Goal: Download file/media

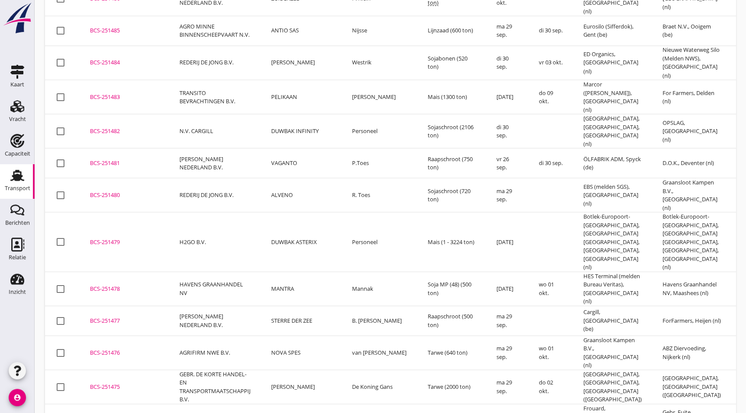
scroll to position [925, 0]
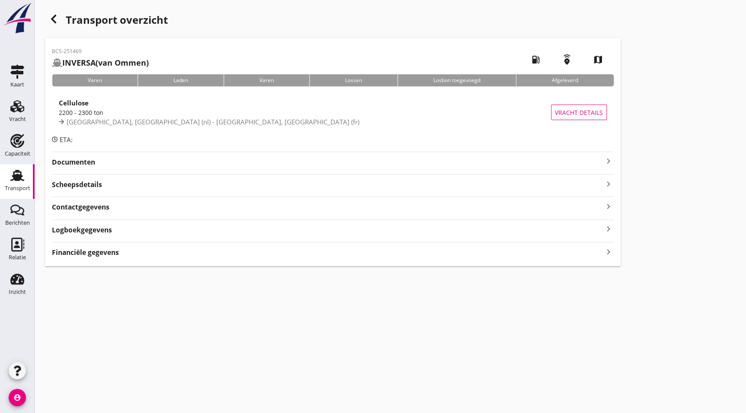
click at [87, 161] on div "BCS-251469 INVERSA (van Ommen) local_gas_station emergency_share map Varen Lade…" at bounding box center [332, 152] width 575 height 228
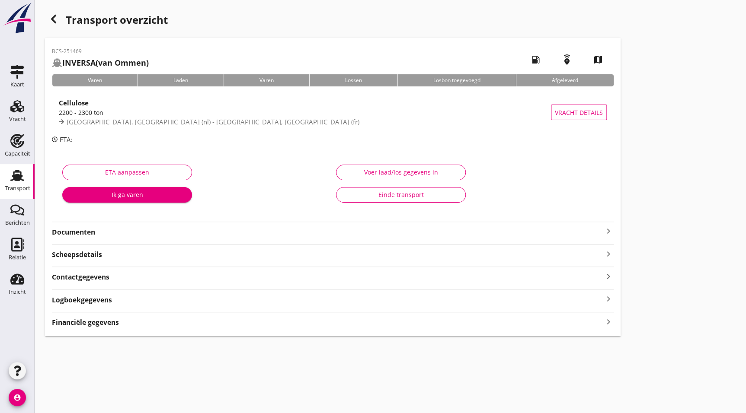
click at [117, 233] on strong "Documenten" at bounding box center [327, 232] width 551 height 10
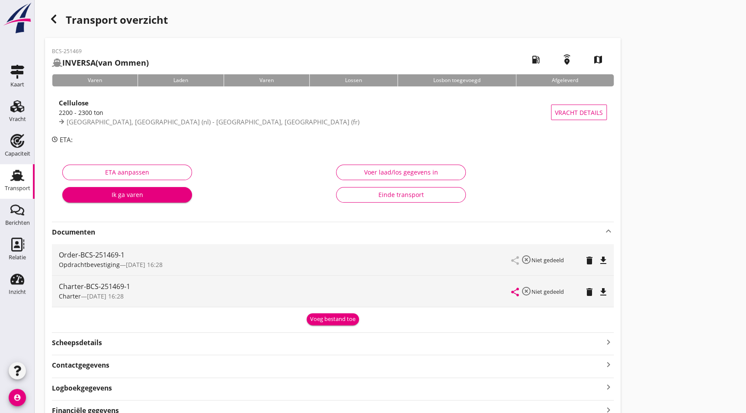
click at [606, 294] on icon "file_download" at bounding box center [603, 292] width 10 height 10
click at [57, 22] on icon "button" at bounding box center [53, 19] width 10 height 10
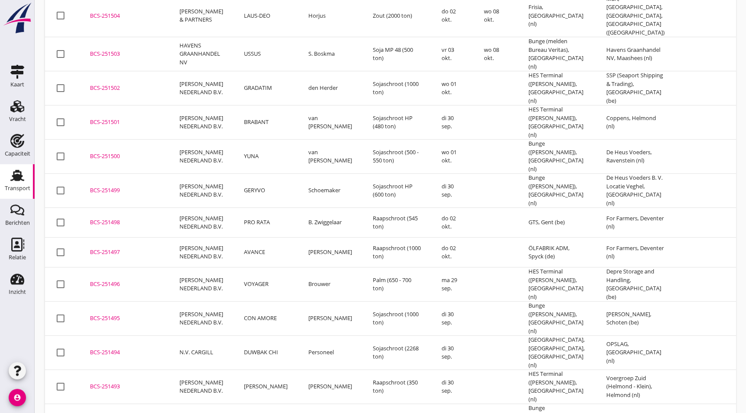
scroll to position [217, 0]
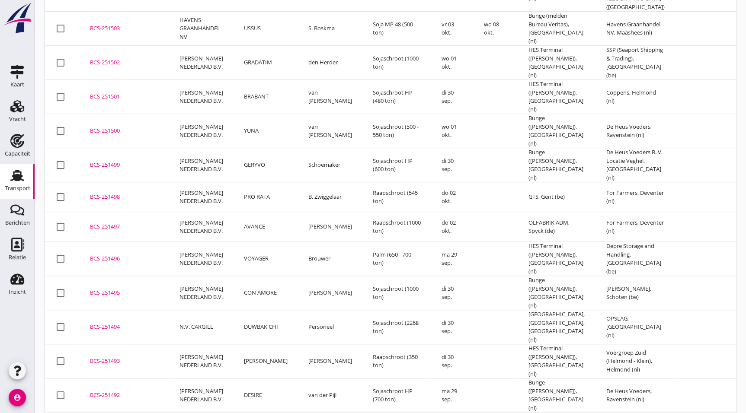
click at [118, 391] on div "BCS-251492" at bounding box center [124, 395] width 69 height 9
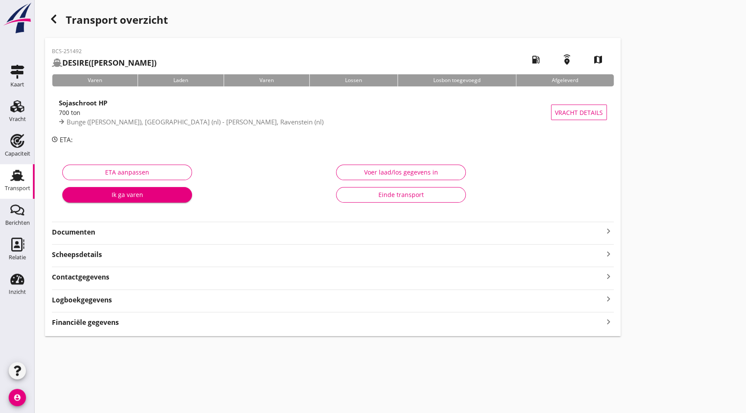
click at [107, 217] on div "ETA aanpassen Ik ga varen Voer laad/los gegevens in Einde transport" at bounding box center [333, 186] width 562 height 68
click at [104, 229] on strong "Documenten" at bounding box center [327, 232] width 551 height 10
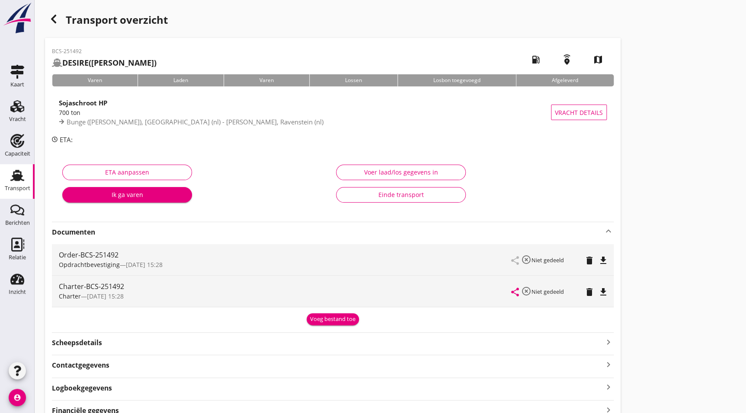
click at [599, 292] on icon "file_download" at bounding box center [603, 292] width 10 height 10
click at [52, 18] on use "button" at bounding box center [53, 19] width 5 height 9
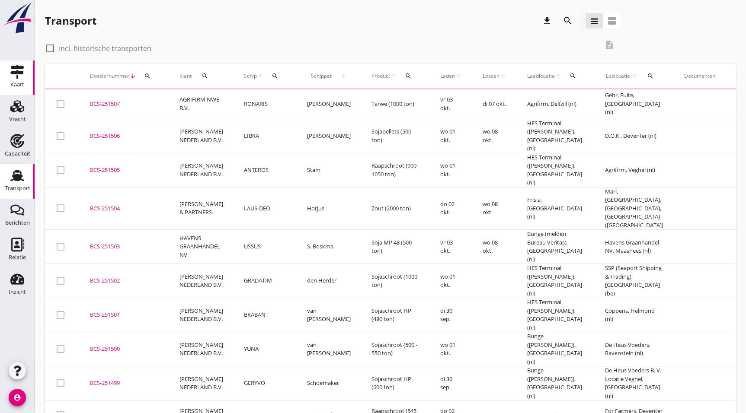
scroll to position [2, 0]
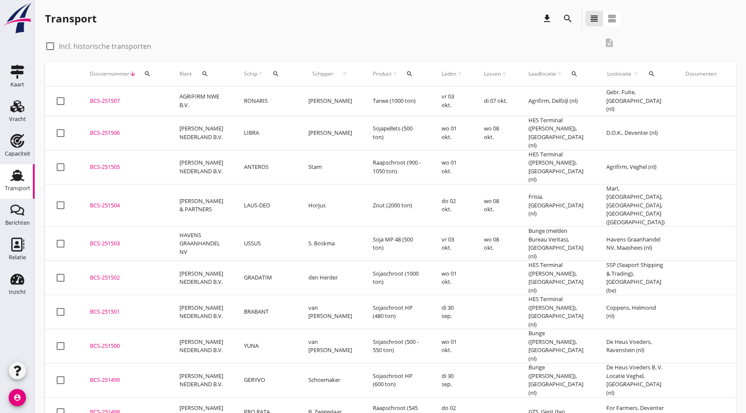
drag, startPoint x: 115, startPoint y: 380, endPoint x: 135, endPoint y: 375, distance: 20.5
click at [115, 408] on div "BCS-251498" at bounding box center [124, 412] width 69 height 9
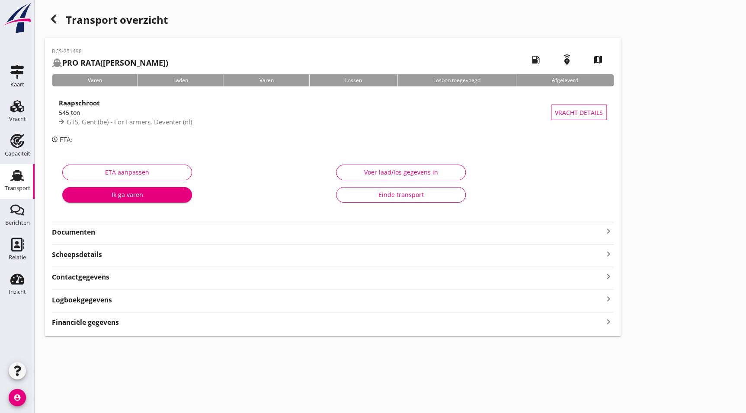
click at [106, 236] on strong "Documenten" at bounding box center [327, 232] width 551 height 10
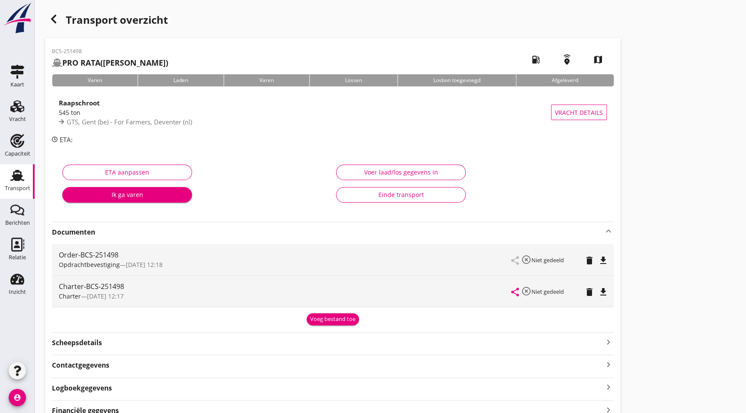
click at [605, 290] on icon "file_download" at bounding box center [603, 292] width 10 height 10
click at [53, 21] on use "button" at bounding box center [53, 19] width 5 height 9
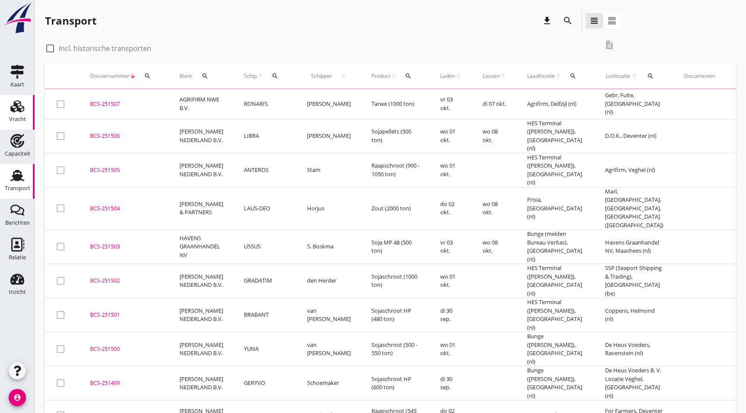
scroll to position [2, 0]
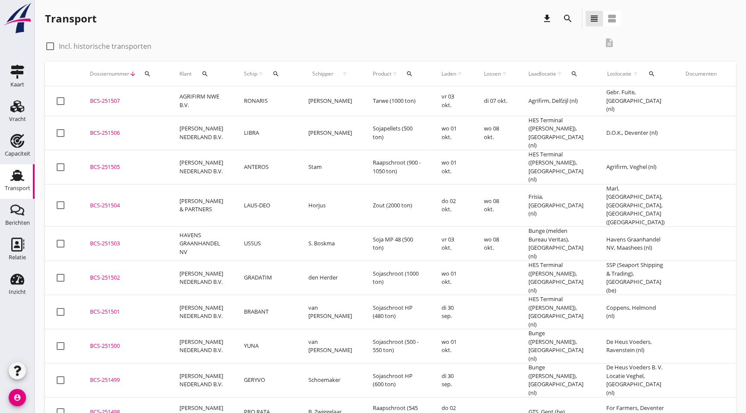
drag, startPoint x: 103, startPoint y: 355, endPoint x: 139, endPoint y: 351, distance: 36.1
click at [103, 376] on div "BCS-251499" at bounding box center [124, 380] width 69 height 9
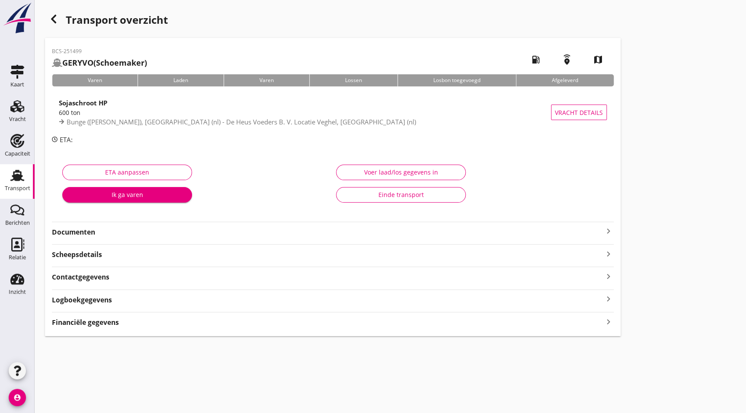
drag, startPoint x: 90, startPoint y: 227, endPoint x: 115, endPoint y: 238, distance: 27.9
click at [90, 227] on strong "Documenten" at bounding box center [327, 232] width 551 height 10
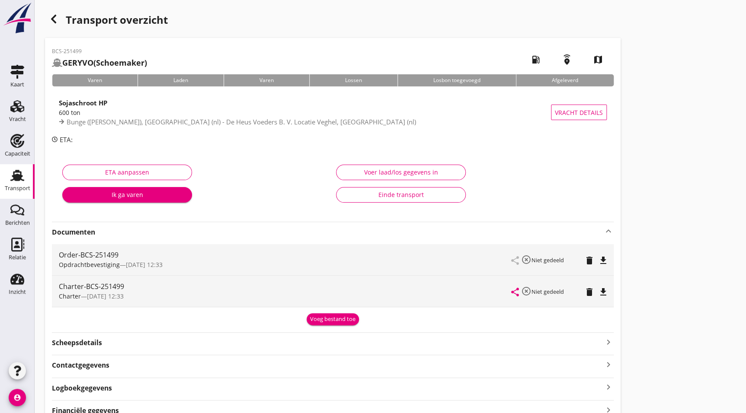
click at [602, 293] on icon "file_download" at bounding box center [603, 292] width 10 height 10
click at [61, 24] on div "Transport overzicht" at bounding box center [332, 20] width 575 height 21
drag, startPoint x: 50, startPoint y: 17, endPoint x: 1, endPoint y: 91, distance: 88.0
click at [50, 17] on icon "button" at bounding box center [53, 19] width 10 height 10
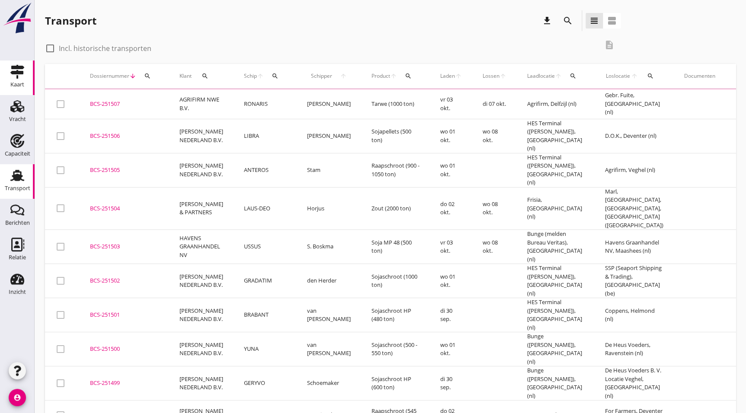
scroll to position [2, 0]
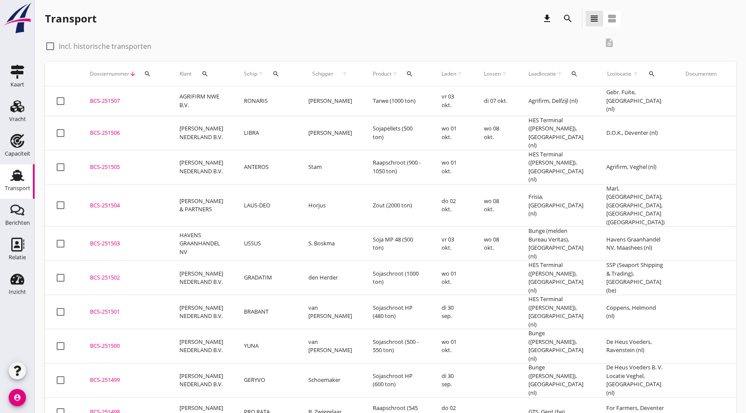
drag, startPoint x: 112, startPoint y: 323, endPoint x: 268, endPoint y: 345, distance: 157.2
click at [112, 342] on div "BCS-251500" at bounding box center [124, 346] width 69 height 9
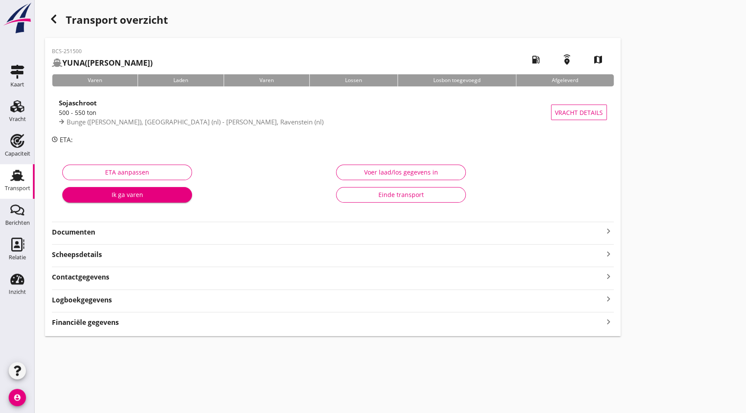
click at [119, 230] on strong "Documenten" at bounding box center [327, 232] width 551 height 10
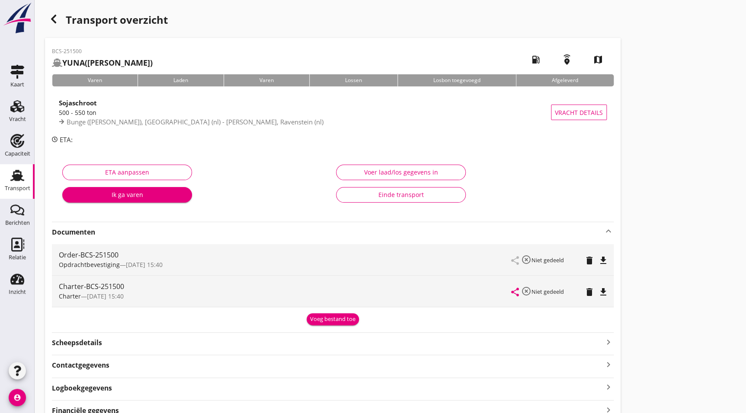
click at [598, 290] on icon "file_download" at bounding box center [603, 292] width 10 height 10
click at [52, 15] on icon "button" at bounding box center [53, 19] width 10 height 10
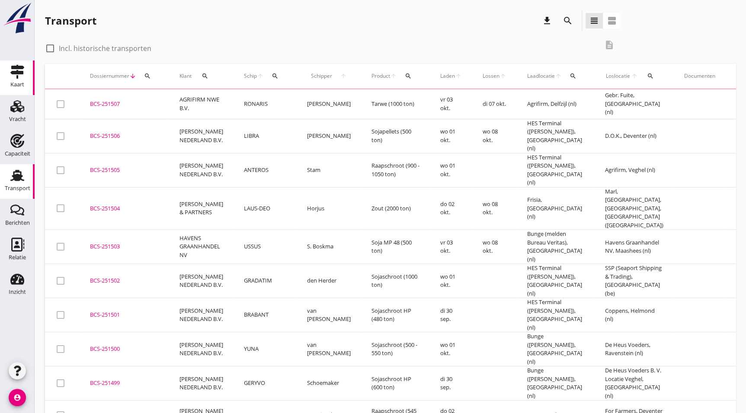
scroll to position [2, 0]
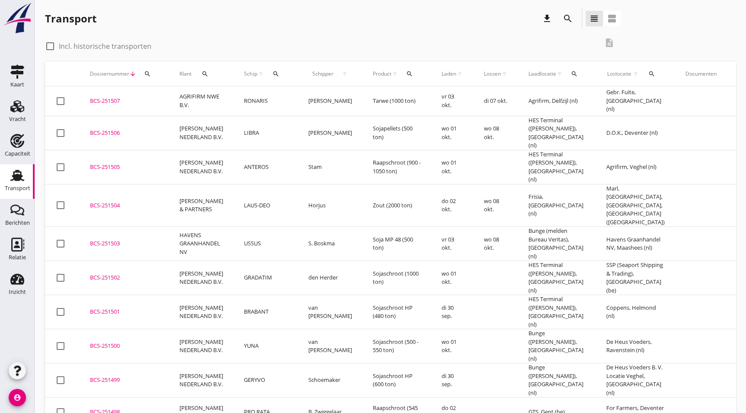
click at [125, 308] on div "BCS-251501" at bounding box center [124, 312] width 69 height 9
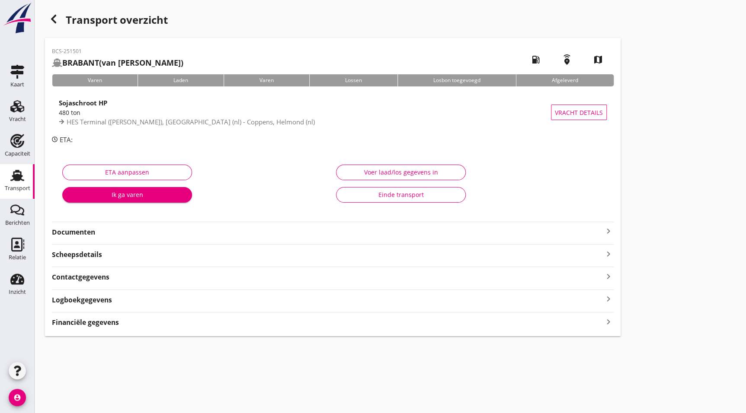
click at [109, 230] on strong "Documenten" at bounding box center [327, 232] width 551 height 10
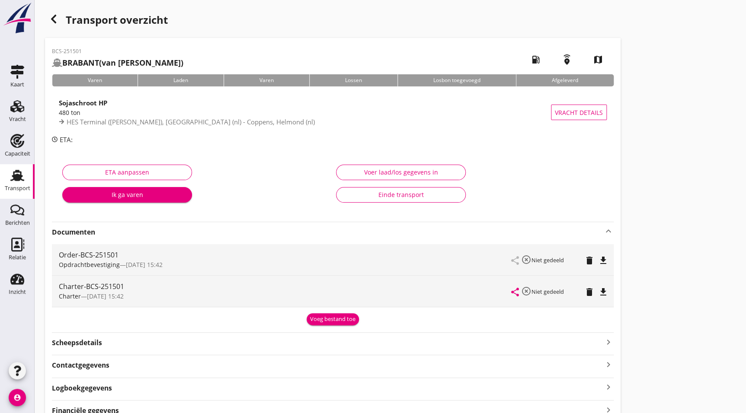
click at [599, 290] on icon "file_download" at bounding box center [603, 292] width 10 height 10
click at [57, 15] on icon "button" at bounding box center [53, 19] width 10 height 10
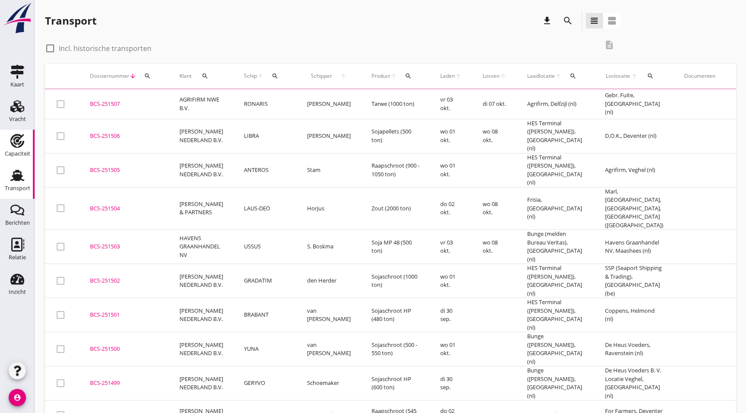
scroll to position [2, 0]
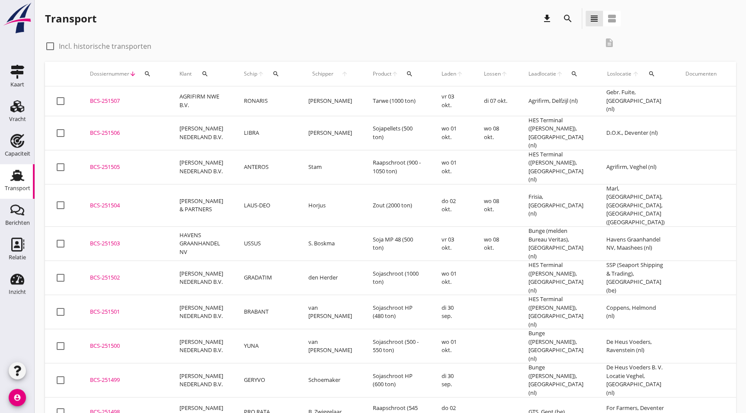
drag, startPoint x: 107, startPoint y: 259, endPoint x: 180, endPoint y: 266, distance: 72.9
click at [107, 274] on div "BCS-251502" at bounding box center [124, 278] width 69 height 9
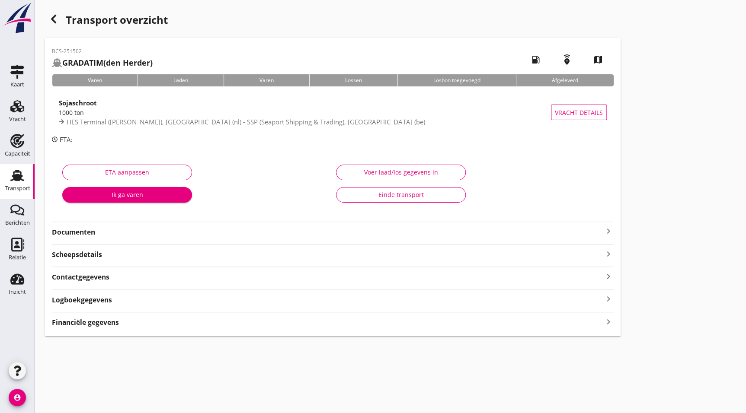
click at [111, 232] on strong "Documenten" at bounding box center [327, 232] width 551 height 10
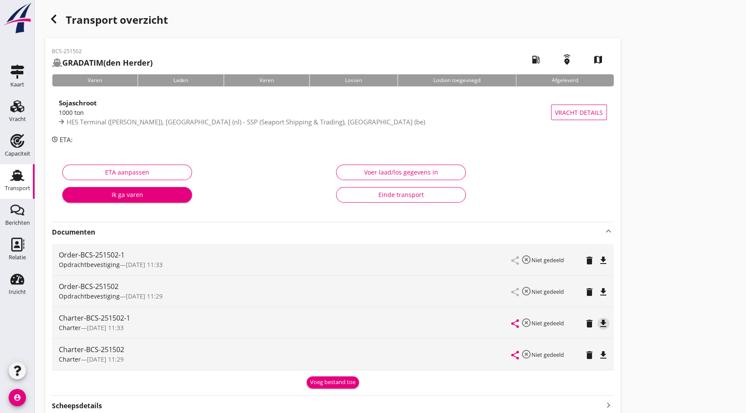
click at [604, 324] on icon "file_download" at bounding box center [603, 324] width 10 height 10
click at [57, 16] on icon "button" at bounding box center [53, 19] width 10 height 10
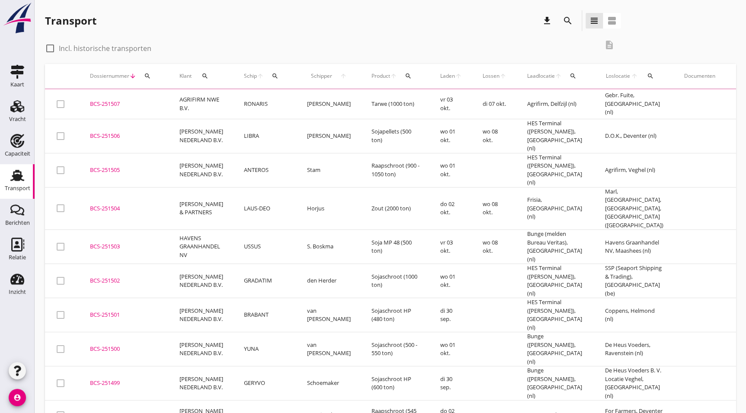
scroll to position [2, 0]
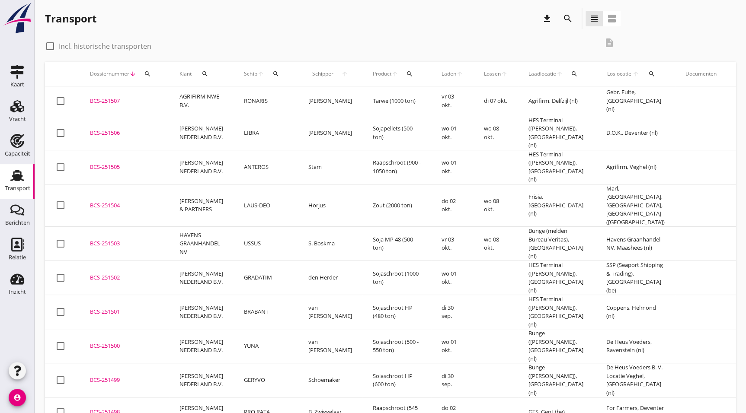
click at [95, 239] on div "BCS-251503" at bounding box center [124, 243] width 69 height 9
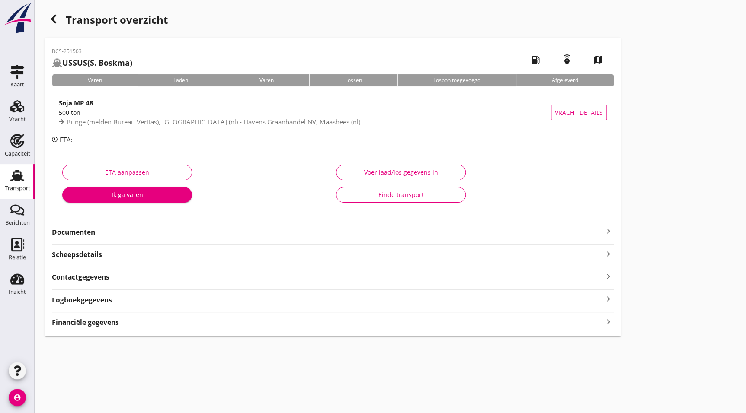
click at [136, 228] on strong "Documenten" at bounding box center [327, 232] width 551 height 10
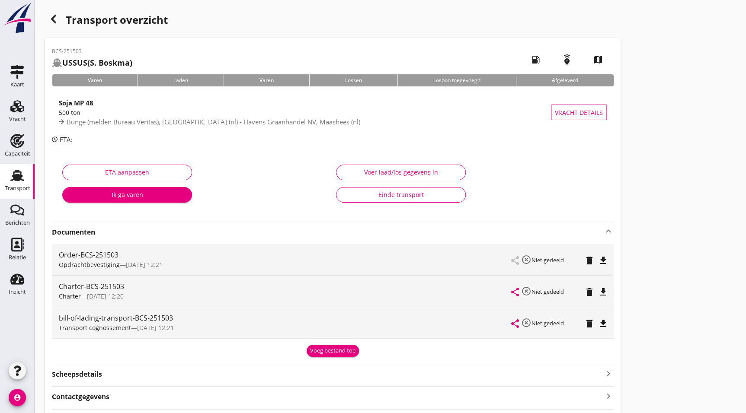
click at [603, 290] on icon "file_download" at bounding box center [603, 292] width 10 height 10
click at [53, 19] on use "button" at bounding box center [53, 19] width 5 height 9
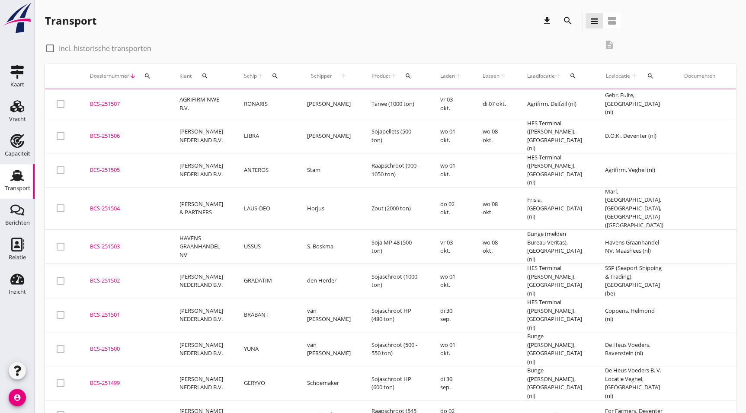
scroll to position [2, 0]
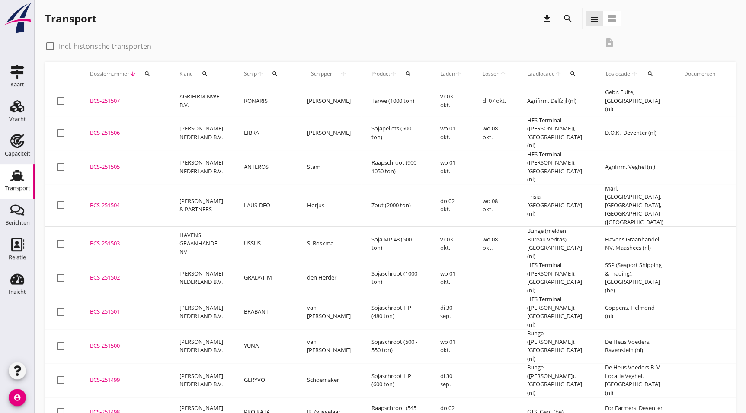
click at [124, 201] on div "BCS-251504" at bounding box center [124, 205] width 69 height 9
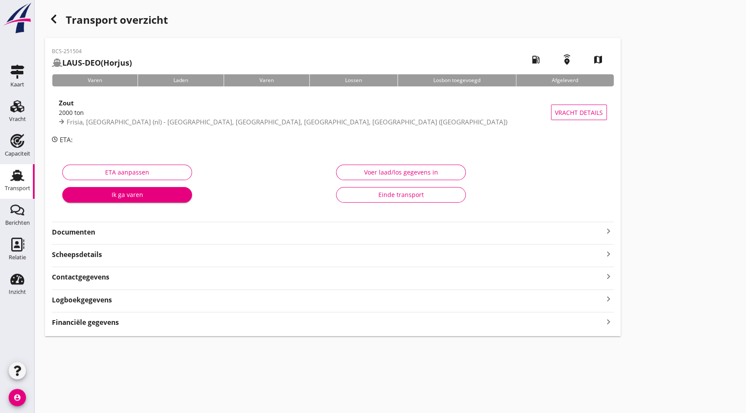
click at [112, 227] on strong "Documenten" at bounding box center [327, 232] width 551 height 10
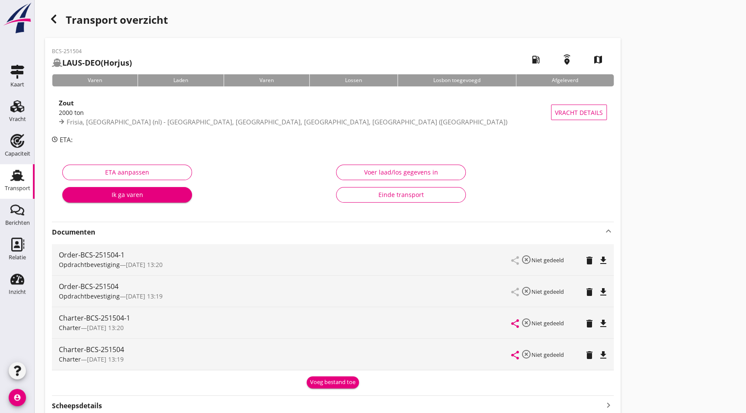
click at [604, 323] on icon "file_download" at bounding box center [603, 324] width 10 height 10
click at [62, 13] on div "Transport overzicht" at bounding box center [332, 20] width 575 height 21
click at [57, 17] on icon "button" at bounding box center [53, 19] width 10 height 10
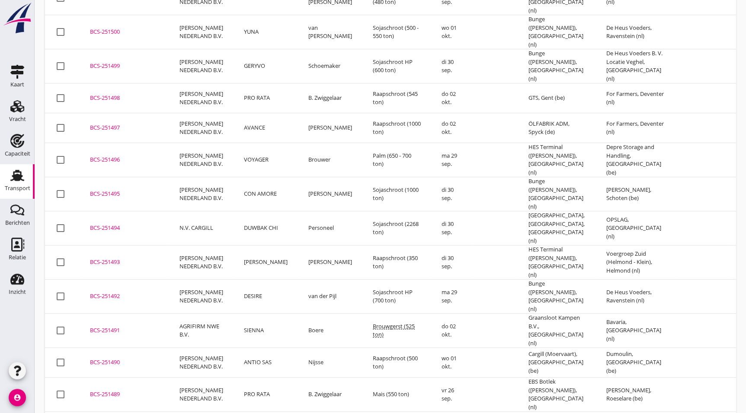
scroll to position [264, 0]
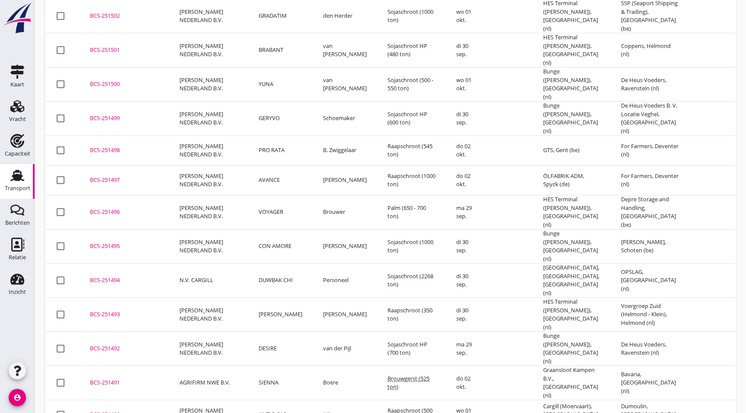
click at [125, 345] on div "BCS-251492" at bounding box center [124, 349] width 69 height 9
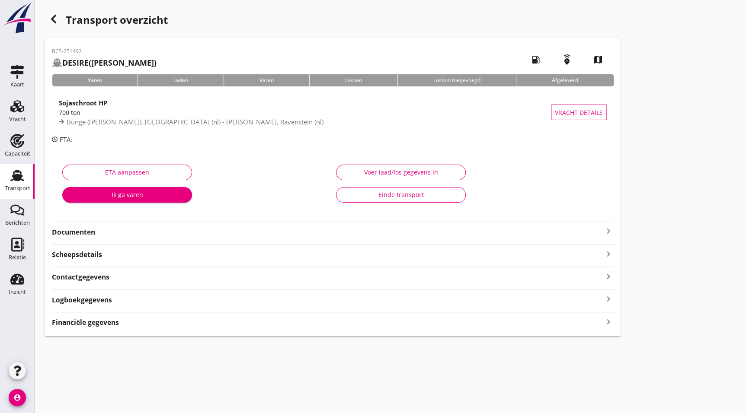
click at [88, 224] on div "Documenten keyboard_arrow_right" at bounding box center [333, 230] width 562 height 16
click at [87, 232] on strong "Documenten" at bounding box center [327, 232] width 551 height 10
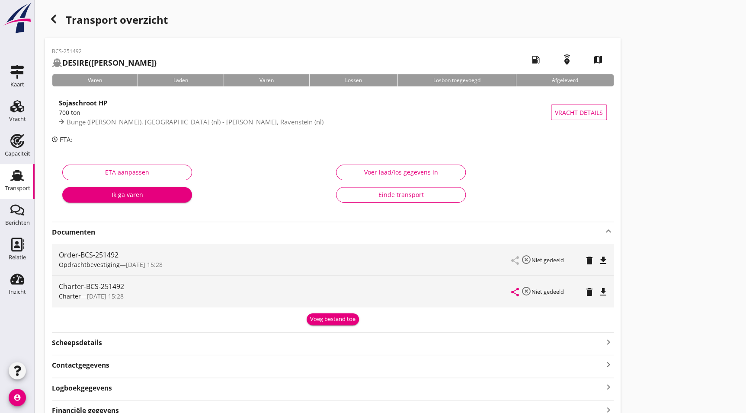
click at [598, 290] on icon "file_download" at bounding box center [603, 292] width 10 height 10
